Goal: Task Accomplishment & Management: Manage account settings

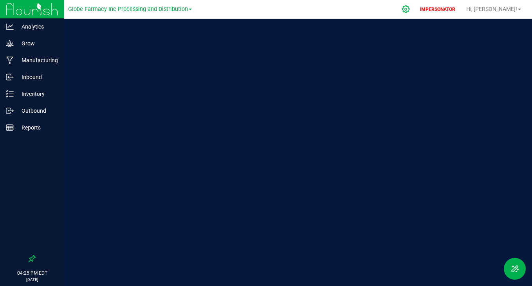
click at [416, 7] on div at bounding box center [406, 9] width 20 height 17
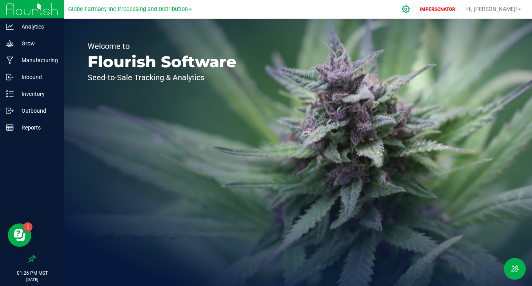
click at [410, 6] on icon at bounding box center [406, 9] width 8 height 8
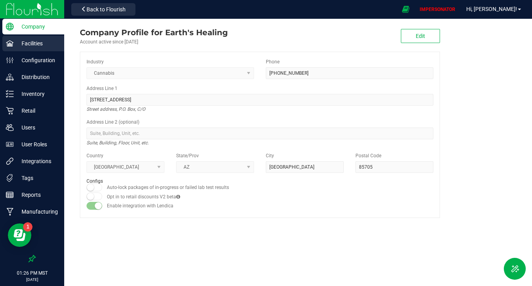
click at [18, 43] on p "Facilities" at bounding box center [37, 43] width 47 height 9
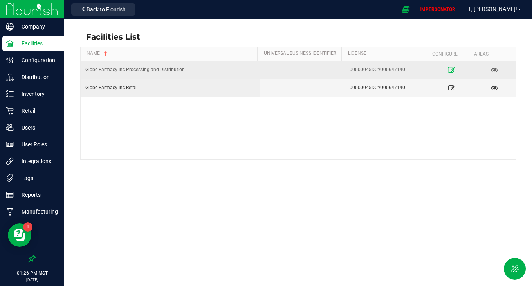
click at [448, 67] on icon at bounding box center [451, 69] width 7 height 5
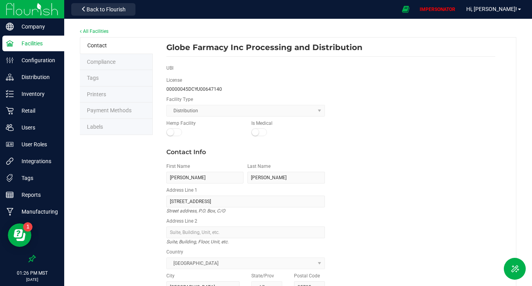
click at [96, 128] on span "Labels" at bounding box center [95, 127] width 16 height 6
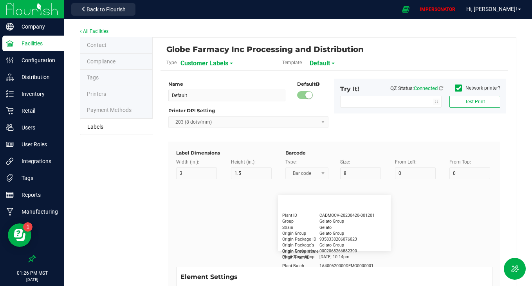
type input "2.25"
type input "1.25"
type input "20"
type input "5"
type input "Customer"
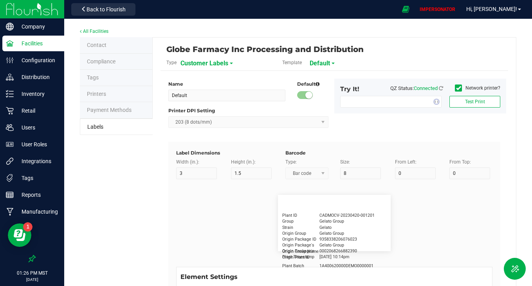
type input "15"
type input "5"
type input "[PERSON_NAME]"
type input "Product"
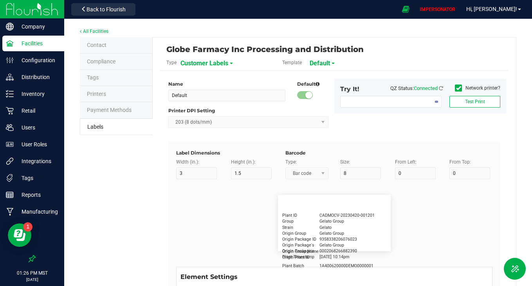
type input "15"
type input "5"
type input "10"
type input "GSC Oil Tincture"
type input "Qty"
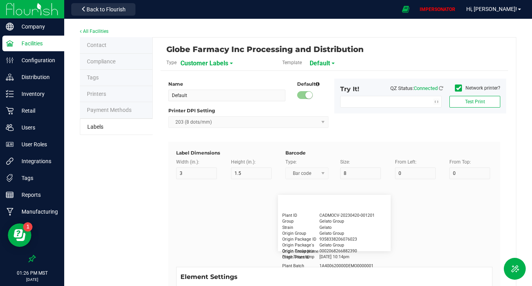
type input "5"
type input "15"
type input "3 ea"
type input "Physician"
type input "15"
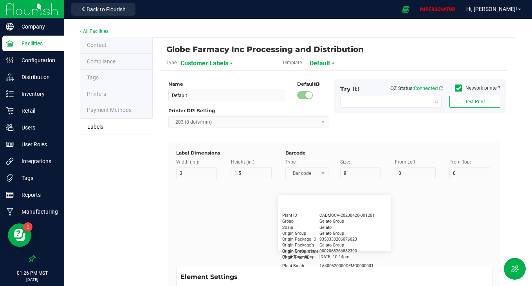
type input "5"
type input "Docfirst Doclast, MD."
type input "Order Date"
type input "15"
type input "5"
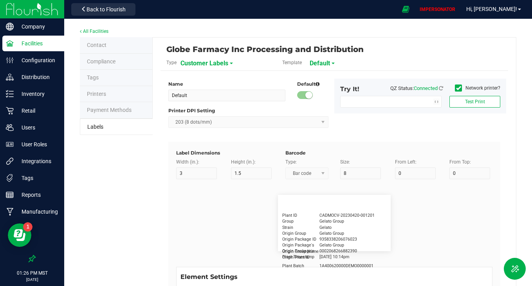
type input "25"
type input "[DATE] 1:17 pm"
type input "Package ID"
type input "15"
type input "5"
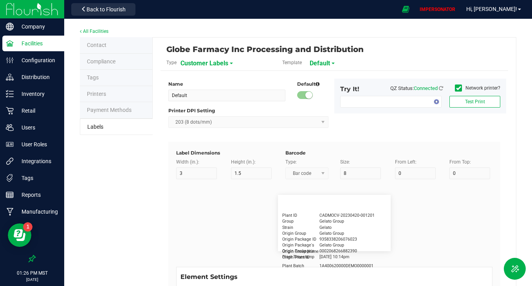
type input "10"
type input "CADMODS-20230420-096"
type input "Lot Number"
type input "15"
type input "5"
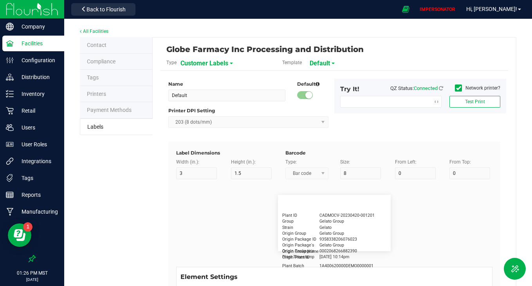
type input "10"
type input "LOTPXGDP-0912"
type input "Warning"
type input "15"
type input "5"
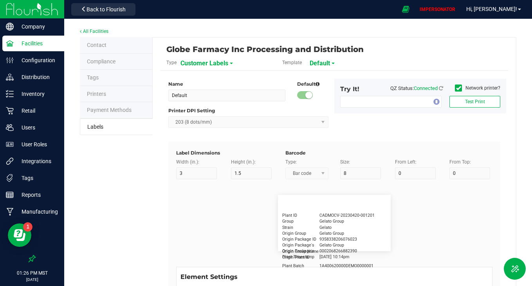
type input "30"
type input "Type Warning Here"
type input "Brand"
type input "15"
type input "5"
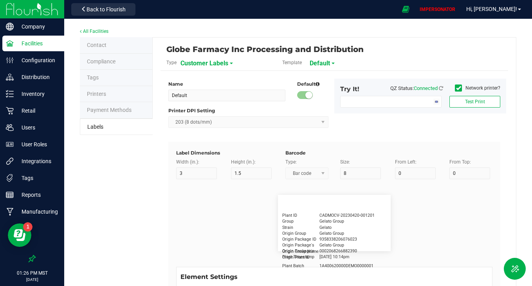
type input "30"
type input "Cannabis Co."
type input "NDC Number"
type input "15"
type input "5"
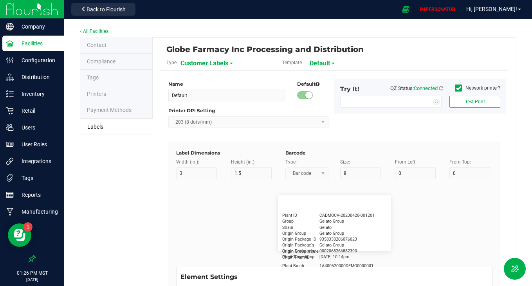
type input "30"
type input "[PHONE_NUMBER]"
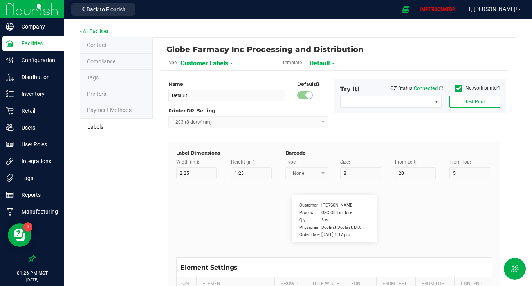
click at [217, 59] on span "Customer Labels" at bounding box center [204, 63] width 48 height 13
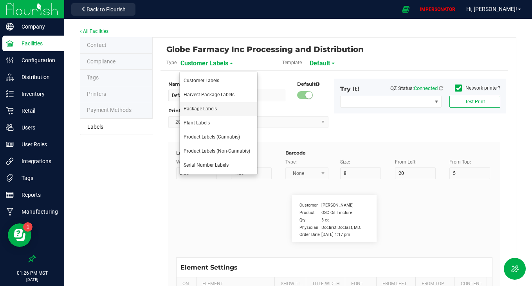
click at [206, 106] on span "Package Labels" at bounding box center [200, 108] width 33 height 5
type input "FLOWER LABELS (small)"
type input "1.5"
type input "0.5"
type input "3.5"
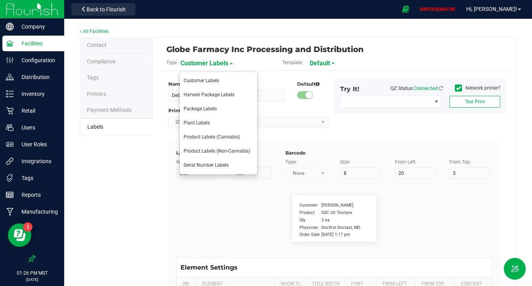
type input "13"
type input "Package ID"
type input "8"
type input "5"
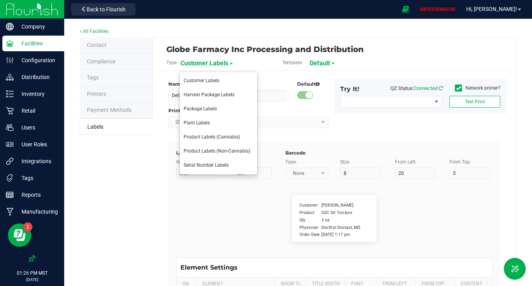
type input "12"
type input "5.6"
type input "CADMODS-20200420-096"
type input "25"
type input "5"
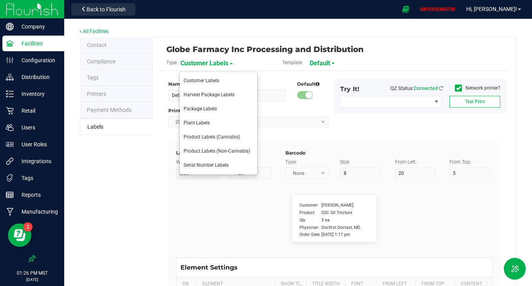
type input "12"
type input "4"
type input "Gelato Pen"
type input "Manufactured:"
type input "10"
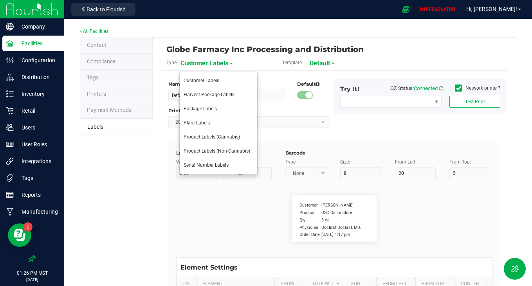
type input "4"
type input "27"
type input "7.5"
type input "[DATE]"
type input "Lot Number"
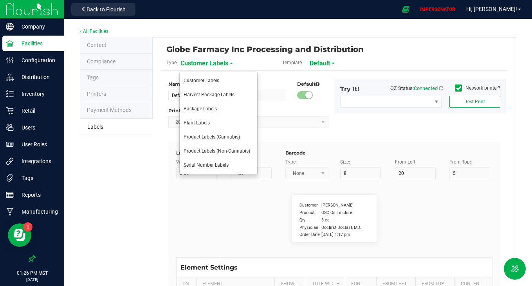
type input "25"
type input "5"
type input "12"
type input "7.5"
type input "LOT918234"
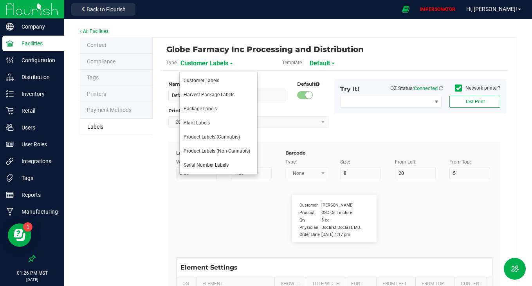
type input "Dispensary ID:"
type input "6.5"
type input "4"
type input "12"
type input "2.5"
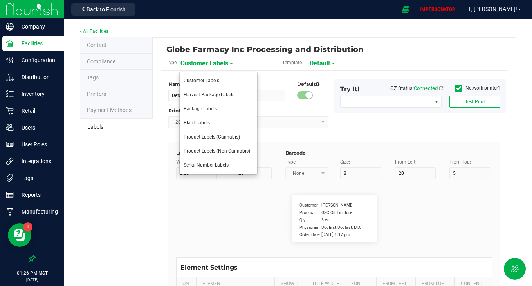
type input "[00000045DCYU00647140]"
type input "Type:"
type input "6.5"
type input "4"
type input "12"
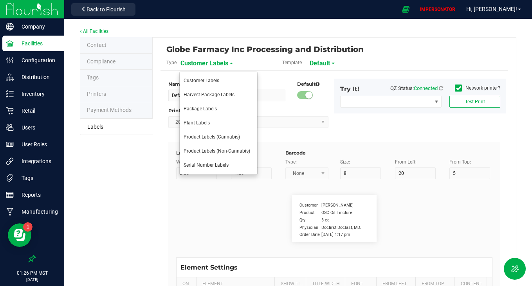
type input "FLOWER"
type input "THC %"
type input "5"
type input "3"
type input "30"
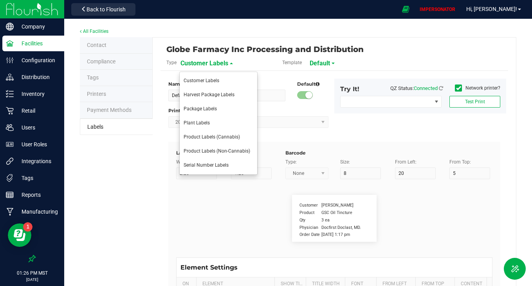
type input "9"
type input "21.5"
type input "CBD %"
type input "5"
type input "3"
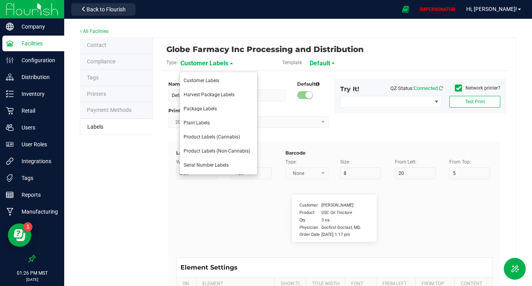
type input "30"
type input "10.5"
type input "3.6"
type input "HARVEST:"
type input "8"
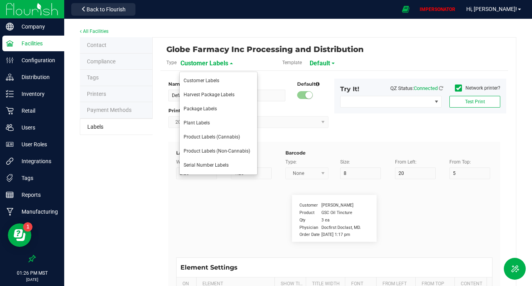
type input "4"
type input "26"
type input "2.5"
type input "Ref Field 3 Value"
type input "Strain"
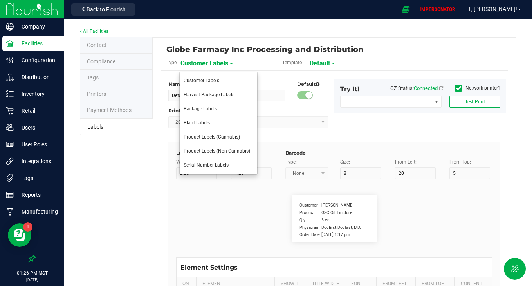
type input "25"
type input "10"
type input "15"
type input "Gelato"
type input "Size"
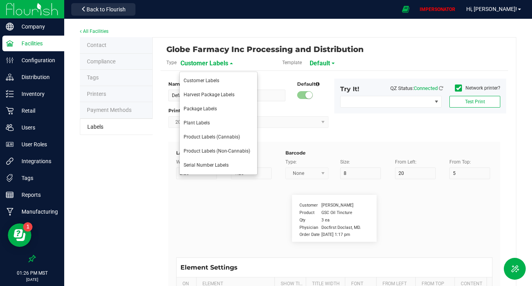
type input "25"
type input "10"
type input "20"
type input "44 ea"
type input "SKU"
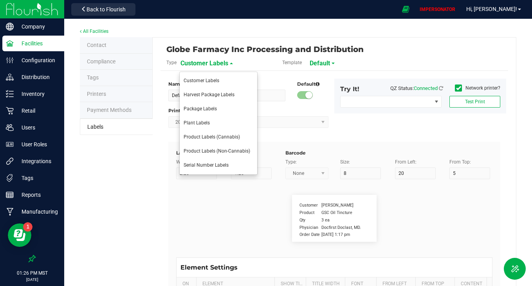
type input "25"
type input "10"
type input "42P017"
type input "Ref Field 1"
type input "25"
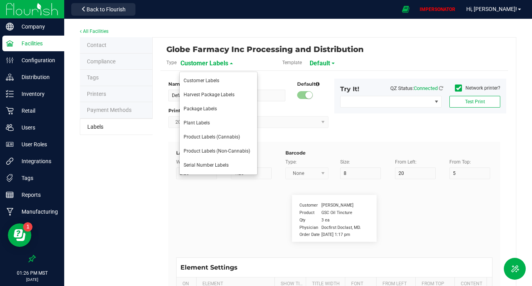
type input "10"
type input "35"
type input "Ref Field 1 Value"
type input "Ref Field 2"
type input "25"
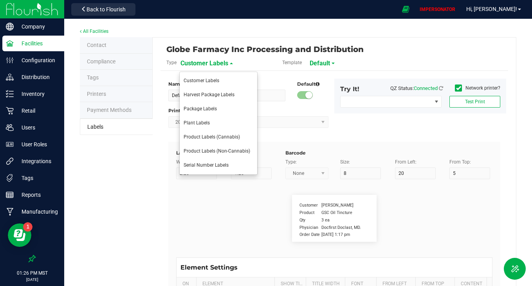
type input "10"
type input "35"
type input "Ref Field 2 Value"
type input "Item Ref Field 1"
type input "25"
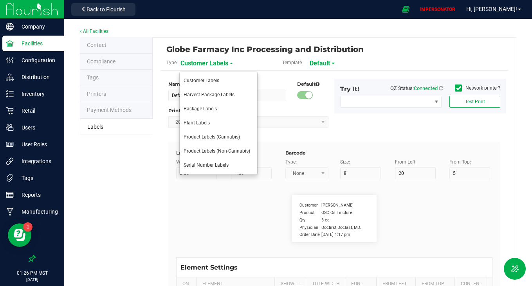
type input "10"
type input "35"
type input "Item Ref Field 1 Value"
type input "Item Ref Field 2"
type input "25"
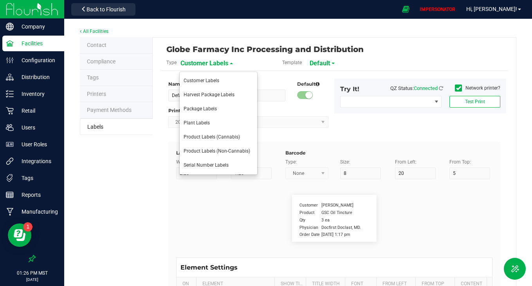
type input "10"
type input "35"
type input "Item Ref Field 2 Value"
type input "Item Ref Field 3"
type input "25"
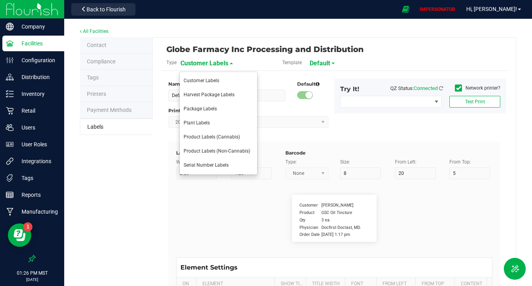
type input "10"
type input "35"
type input "Item Ref Field 3 Value"
type input "Item Ref Field 4"
type input "25"
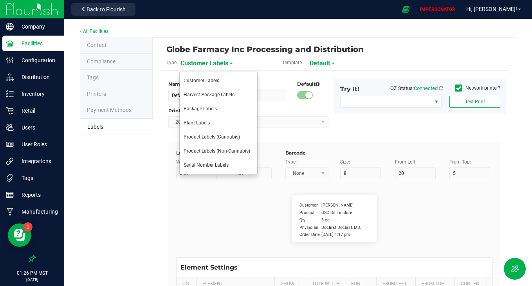
type input "10"
type input "35"
type input "Item Ref Field 4 Value"
type input "Item Ref Field 5"
type input "25"
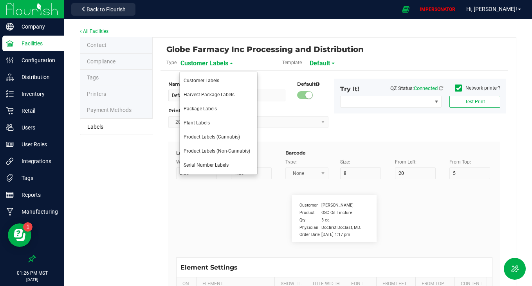
type input "10"
type input "35"
type input "Item Ref Field 5 Value"
type input "NDC Number"
type input "25"
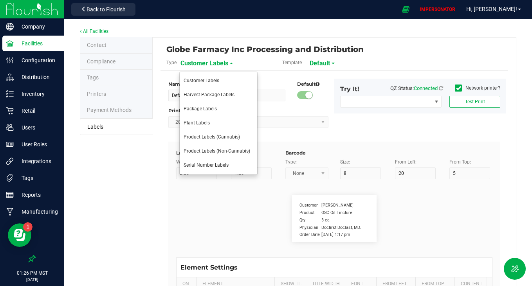
type input "10"
type input "35"
type input "[PHONE_NUMBER]"
type input "Number of Servings"
type input "25"
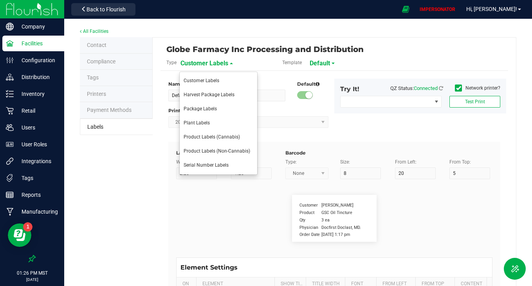
type input "10"
type input "35"
type input "4 servings/item"
type input "Serving Size"
type input "25"
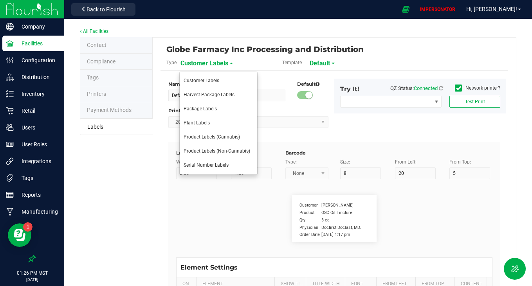
type input "10"
type input "35"
type input "1 cup"
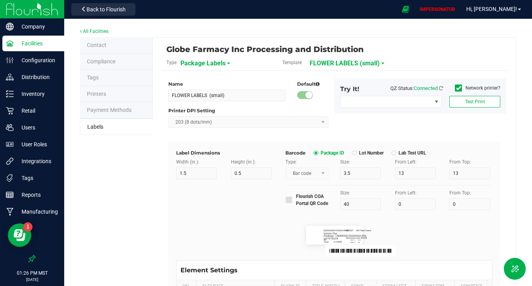
click at [328, 58] on span "FLOWER LABELS (small)" at bounding box center [345, 63] width 70 height 13
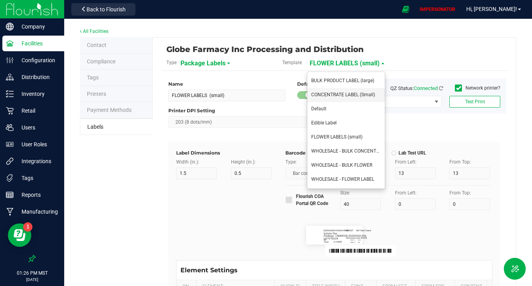
click at [355, 94] on span "CONCENTRATE LABEL (Small)" at bounding box center [343, 94] width 64 height 5
type input "CONCENTRATE LABEL (Small)"
type input "12"
type input "12.5"
type input "SKU Name"
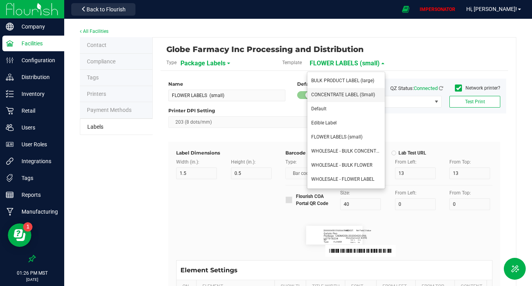
type input "25"
type input "4"
type input "11"
type input "4"
type input "Gelato Pen"
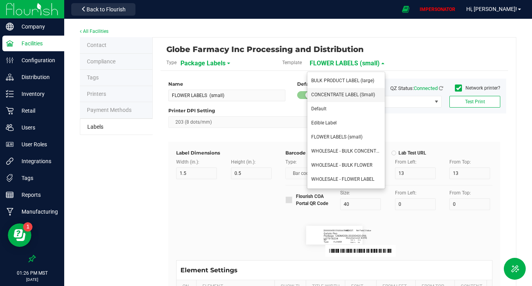
type input "MFG Date:"
type input "7"
type input "4"
type input "11"
type input "9.5"
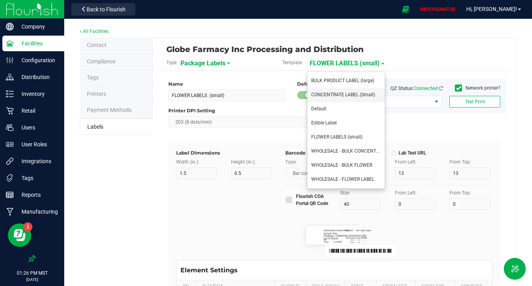
type input "[DATE]"
type input "Lot Number"
type input "5"
type input "11"
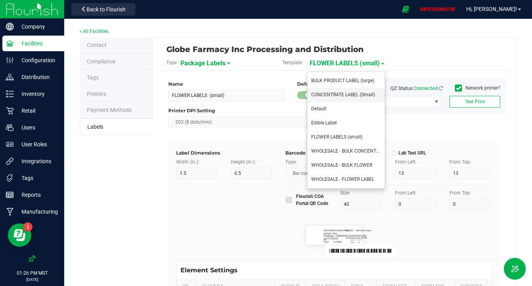
type input "5.6"
type input "LOT918234"
type input "Ref Field 2"
type input "4"
type input "11"
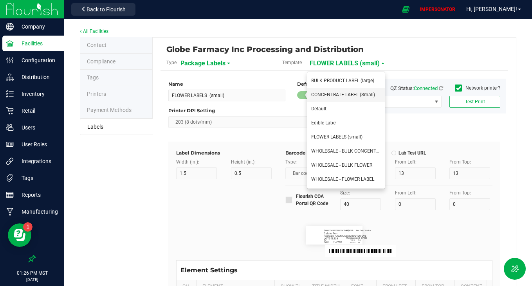
type input "8"
type input "Ref Field 2 Value"
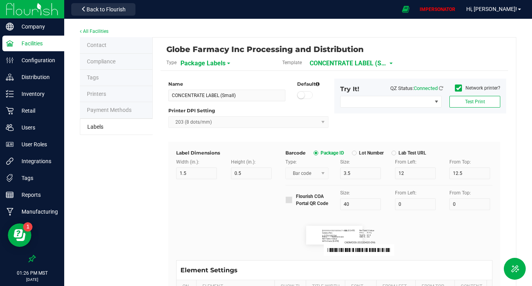
click at [341, 60] on span "CONCENTRATE LABEL (Small)" at bounding box center [349, 63] width 78 height 13
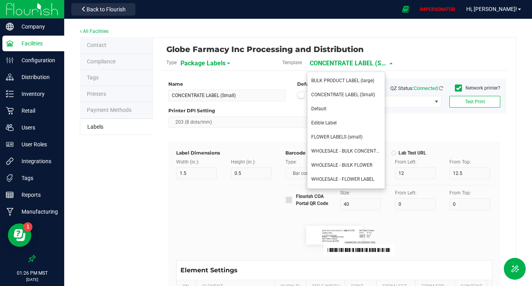
click at [339, 155] on li "WHOLESALE - BULK CONCENTRATE" at bounding box center [346, 151] width 78 height 14
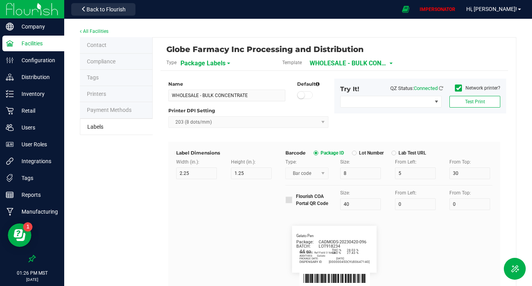
click at [335, 63] on span "WHOLESALE - BULK CONCENTRATE" at bounding box center [349, 63] width 78 height 13
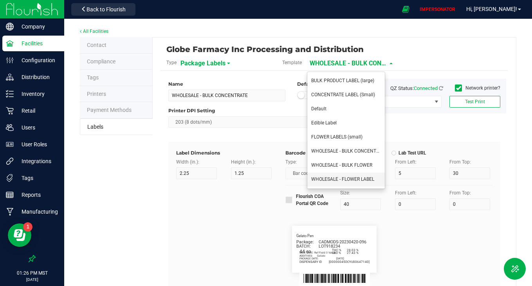
click at [341, 183] on li "WHOLESALE - FLOWER LABEL" at bounding box center [346, 180] width 78 height 14
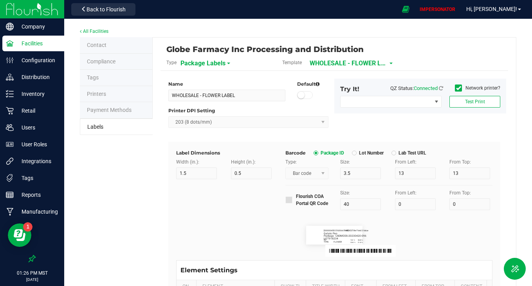
click at [347, 65] on span "WHOLESALE - FLOWER LABEL" at bounding box center [349, 63] width 78 height 13
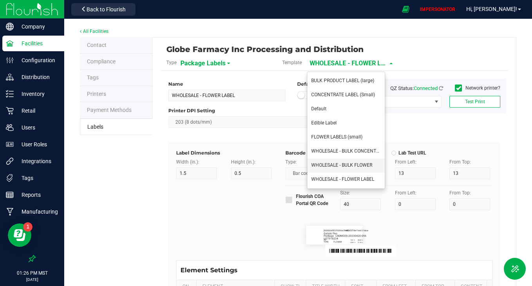
click at [342, 161] on li "WHOLESALE - BULK FLOWER" at bounding box center [346, 166] width 78 height 14
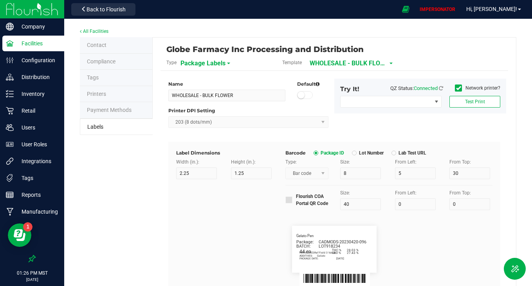
click at [338, 63] on span "WHOLESALE - BULK FLOWER" at bounding box center [349, 63] width 78 height 13
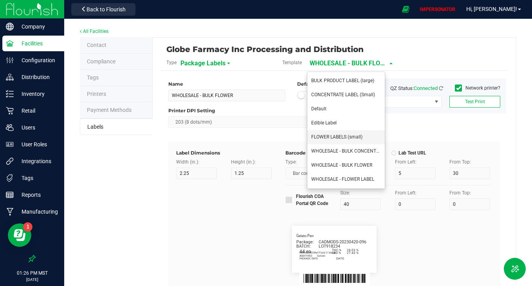
click at [333, 140] on li "FLOWER LABELS (small)" at bounding box center [346, 137] width 78 height 14
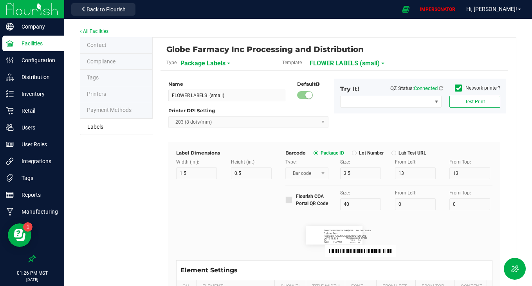
click at [341, 64] on span "FLOWER LABELS (small)" at bounding box center [345, 63] width 70 height 13
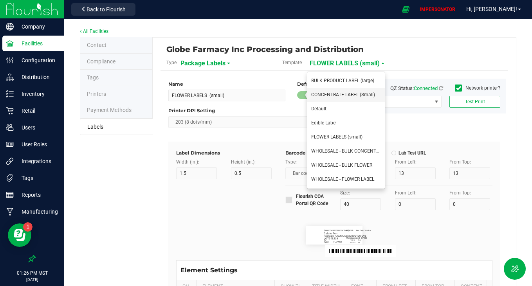
click at [345, 93] on span "CONCENTRATE LABEL (Small)" at bounding box center [343, 94] width 64 height 5
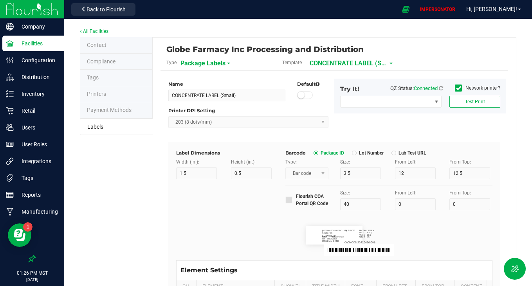
click at [341, 52] on div "Globe Farmacy Inc Processing and Distribution" at bounding box center [276, 49] width 220 height 13
click at [341, 62] on span "CONCENTRATE LABEL (Small)" at bounding box center [349, 63] width 78 height 13
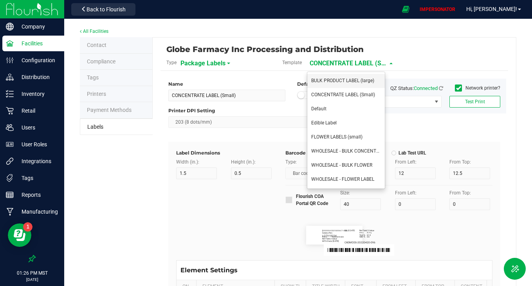
click at [341, 78] on span "BULK PRODUCT LABEL (large)" at bounding box center [342, 80] width 63 height 5
